Goal: Transaction & Acquisition: Purchase product/service

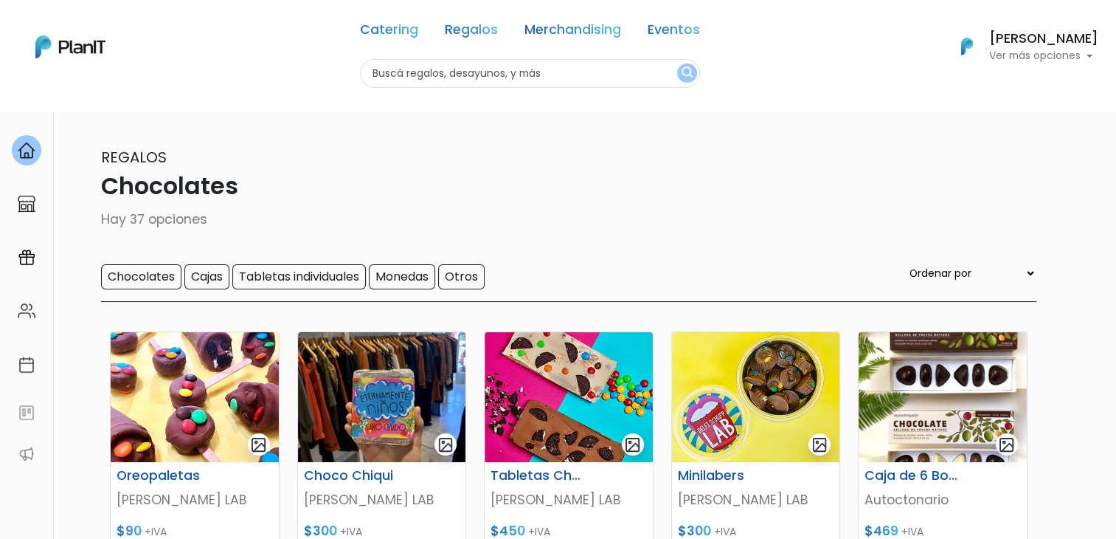
click at [283, 71] on div "Catering Regalos Merchandising Eventos Chocolates | $0 - Más de $5000 | Caterin…" at bounding box center [558, 47] width 1116 height 82
click at [405, 75] on input "text" at bounding box center [530, 73] width 340 height 29
type input "deco"
click at [677, 63] on button "submit" at bounding box center [687, 72] width 20 height 19
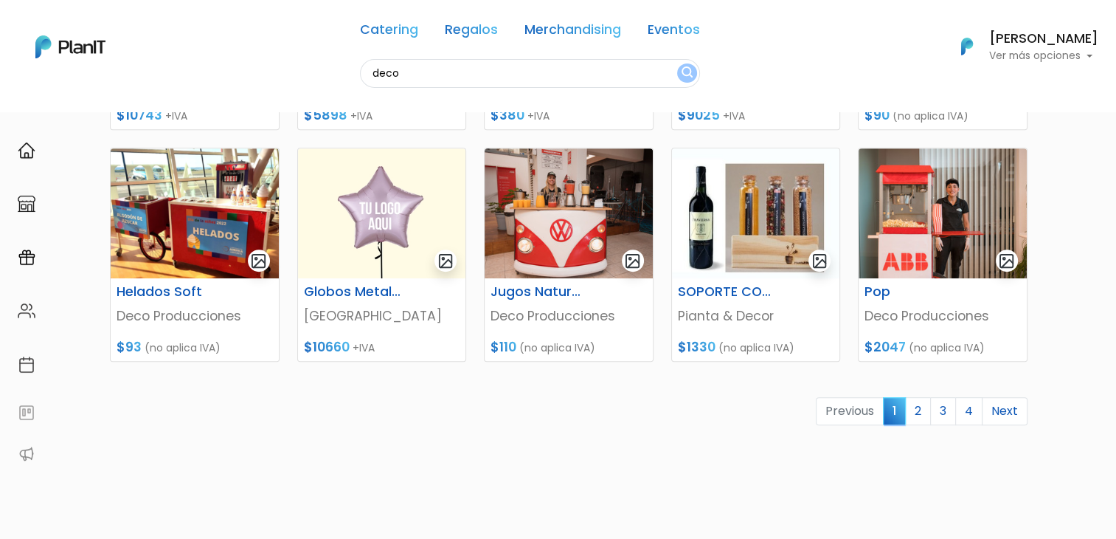
scroll to position [610, 0]
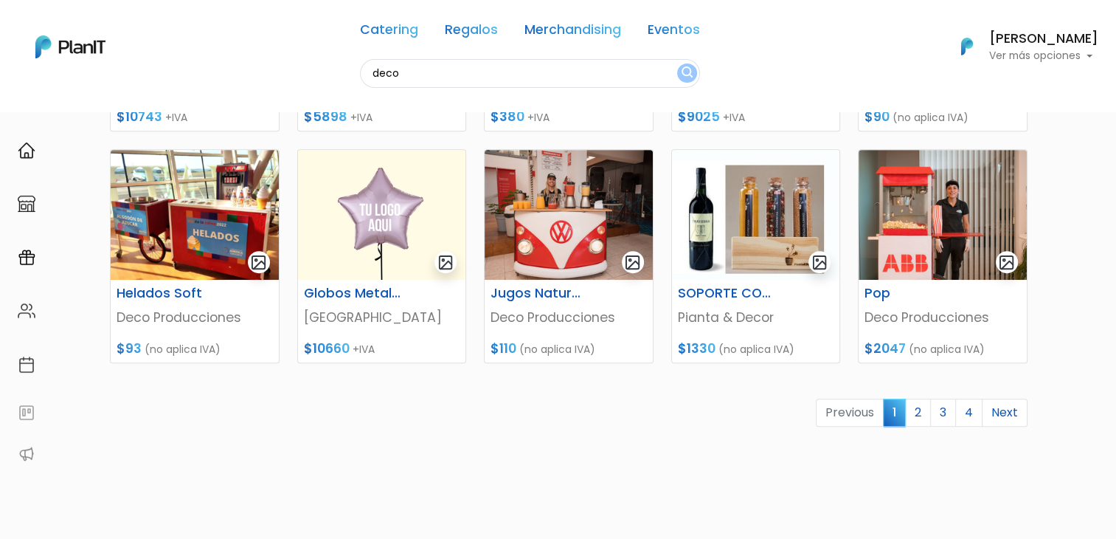
click at [921, 266] on img at bounding box center [943, 215] width 168 height 130
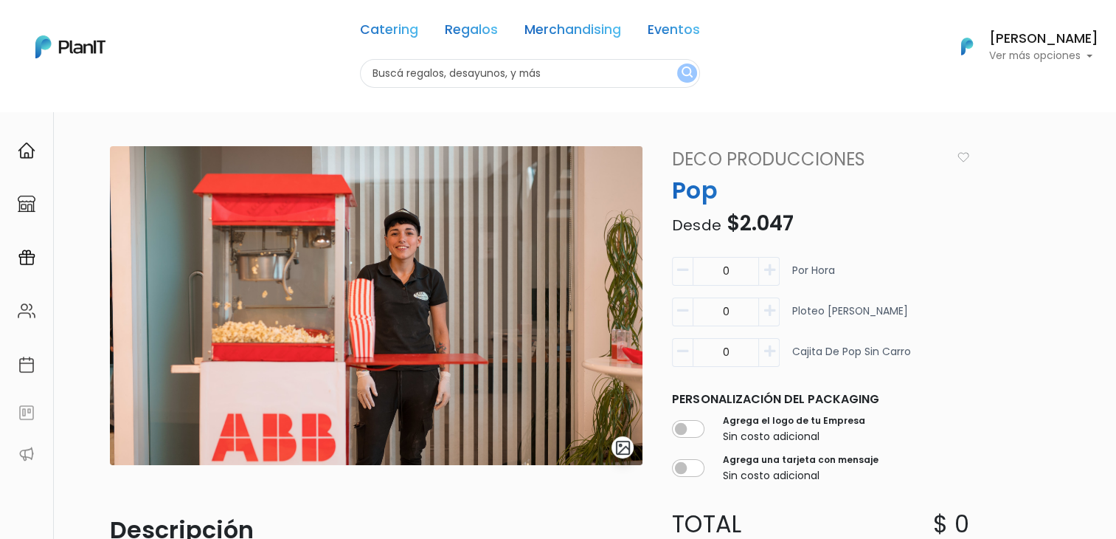
click at [726, 158] on link "Deco Producciones" at bounding box center [807, 159] width 288 height 27
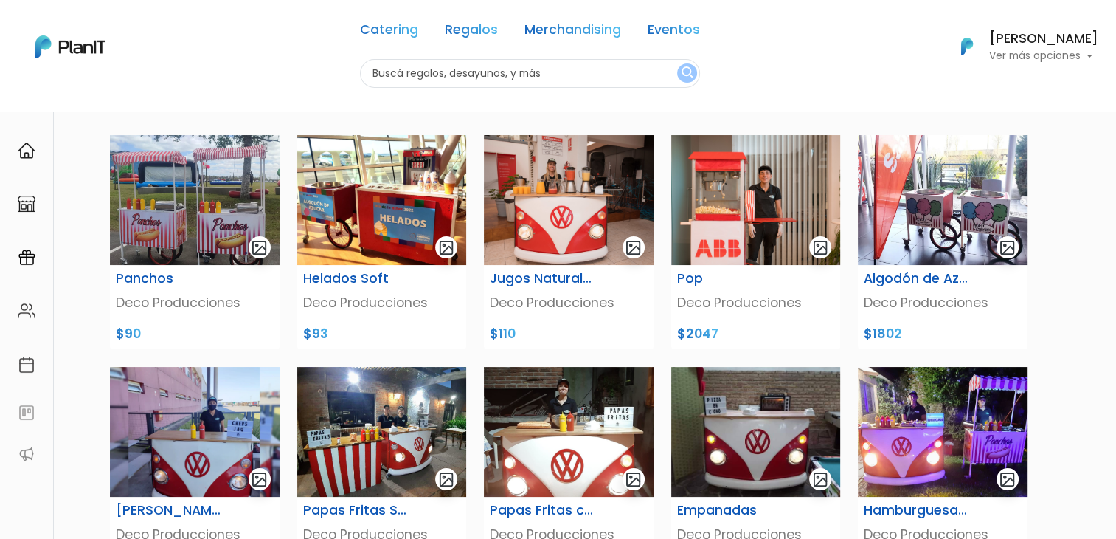
scroll to position [100, 0]
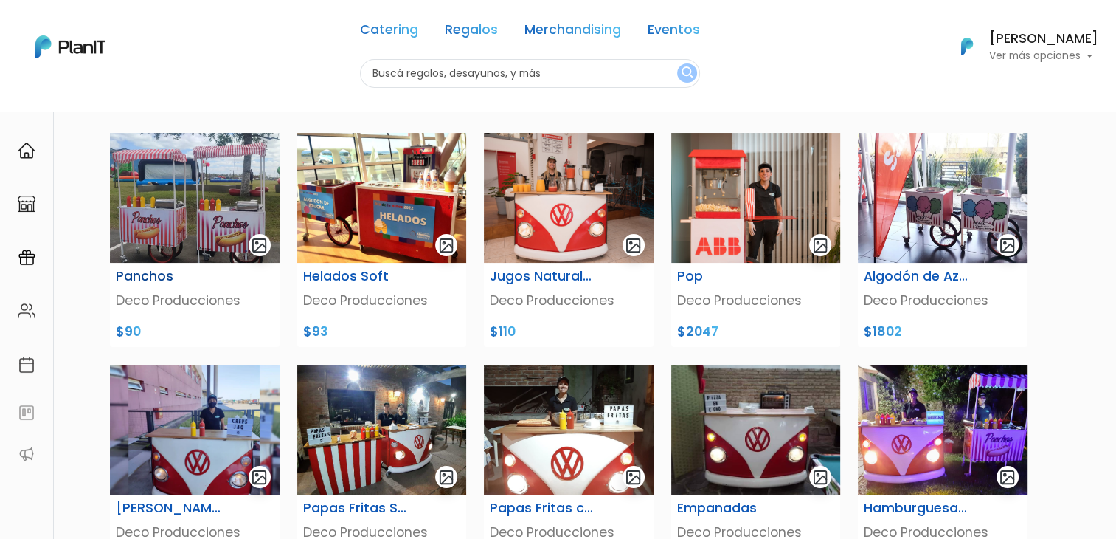
click at [162, 201] on img at bounding box center [195, 198] width 170 height 130
